Goal: Task Accomplishment & Management: Use online tool/utility

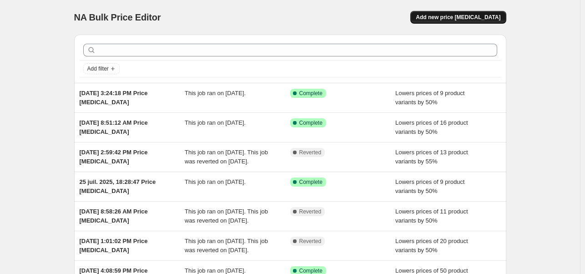
click at [501, 22] on button "Add new price [MEDICAL_DATA]" at bounding box center [458, 17] width 96 height 13
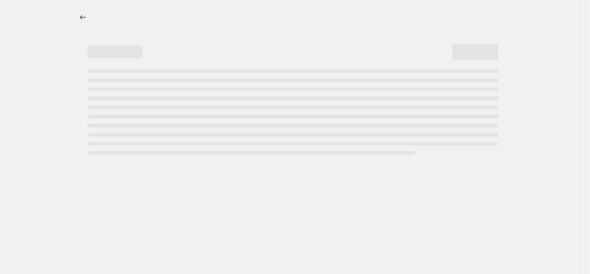
select select "percentage"
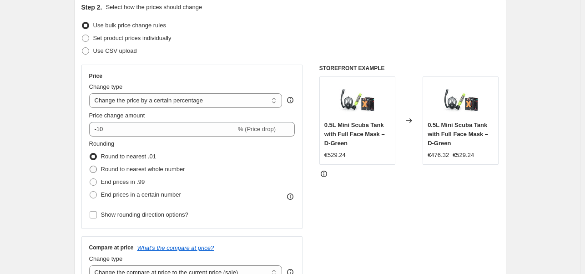
scroll to position [109, 0]
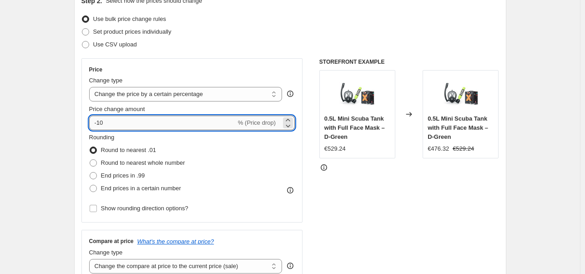
drag, startPoint x: 122, startPoint y: 122, endPoint x: 100, endPoint y: 124, distance: 21.9
click at [100, 124] on input "-10" at bounding box center [162, 123] width 147 height 15
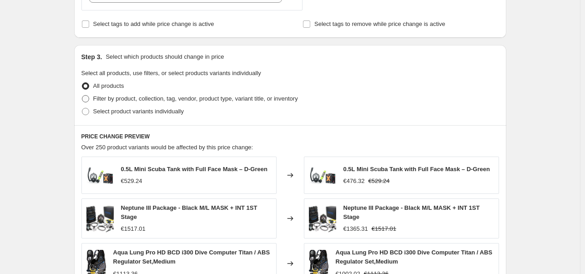
scroll to position [382, 0]
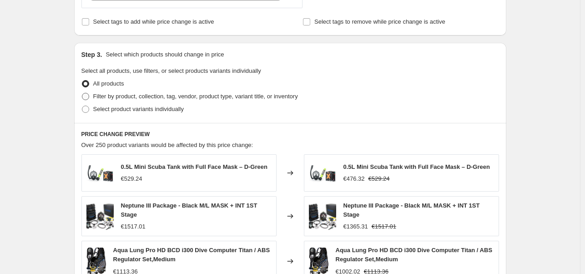
type input "-50"
click at [129, 96] on span "Filter by product, collection, tag, vendor, product type, variant title, or inv…" at bounding box center [195, 96] width 205 height 7
click at [82, 93] on input "Filter by product, collection, tag, vendor, product type, variant title, or inv…" at bounding box center [82, 93] width 0 height 0
radio input "true"
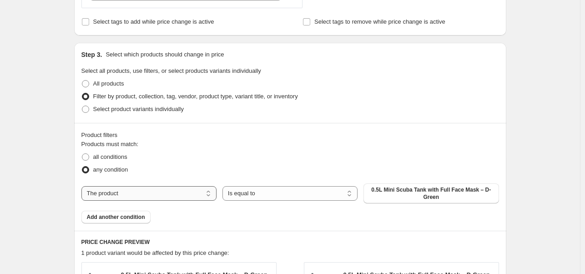
click at [132, 194] on select "The product The product's collection The product's tag The product's vendor The…" at bounding box center [148, 193] width 135 height 15
select select "vendor"
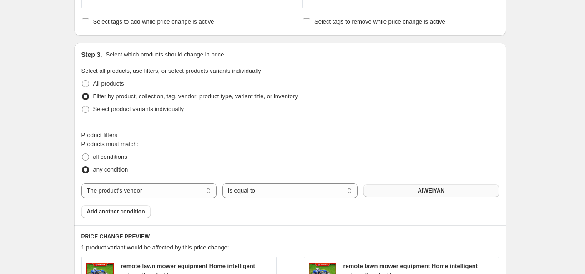
click at [437, 192] on span "AIWEIYAN" at bounding box center [431, 190] width 27 height 7
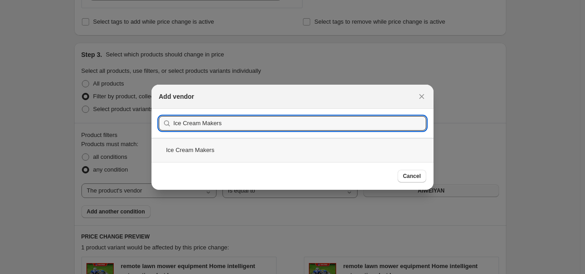
type input "Ice Cream Makers"
click at [232, 145] on div "Ice Cream Makers" at bounding box center [293, 150] width 282 height 24
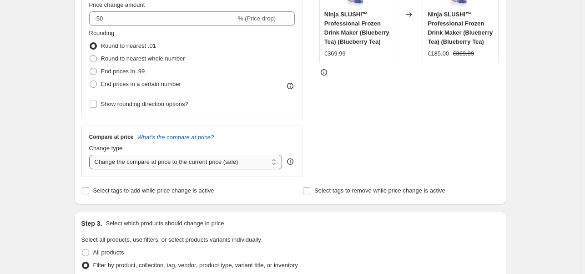
scroll to position [218, 0]
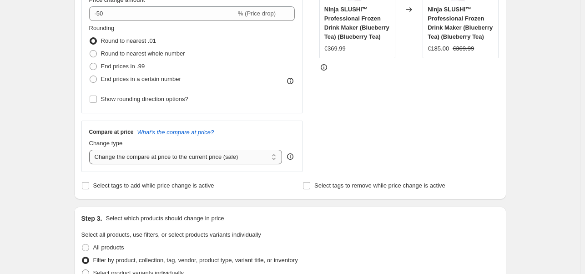
click at [200, 155] on select "Change the compare at price to the current price (sale) Change the compare at p…" at bounding box center [185, 157] width 193 height 15
select select "remove"
click at [91, 150] on select "Change the compare at price to the current price (sale) Change the compare at p…" at bounding box center [185, 157] width 193 height 15
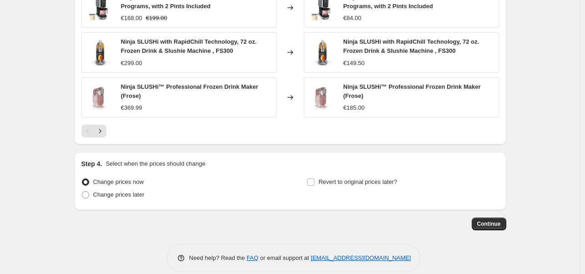
scroll to position [752, 0]
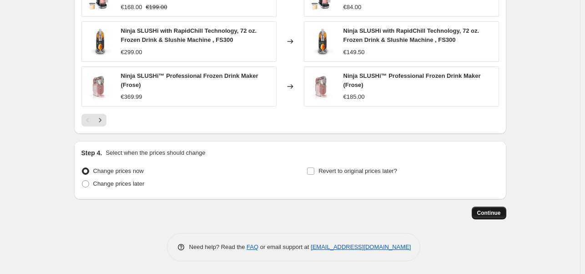
click at [483, 209] on span "Continue" at bounding box center [489, 212] width 24 height 7
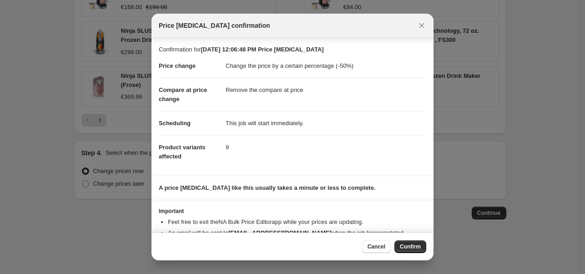
scroll to position [25, 0]
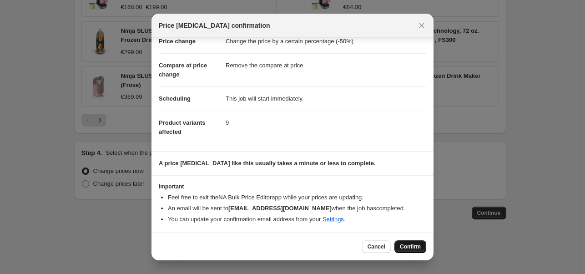
click at [415, 247] on span "Confirm" at bounding box center [410, 246] width 21 height 7
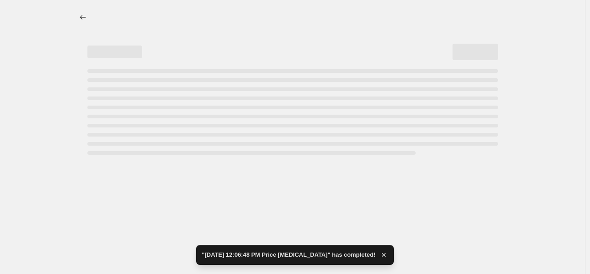
select select "percentage"
select select "remove"
select select "vendor"
